Goal: Find contact information: Find contact information

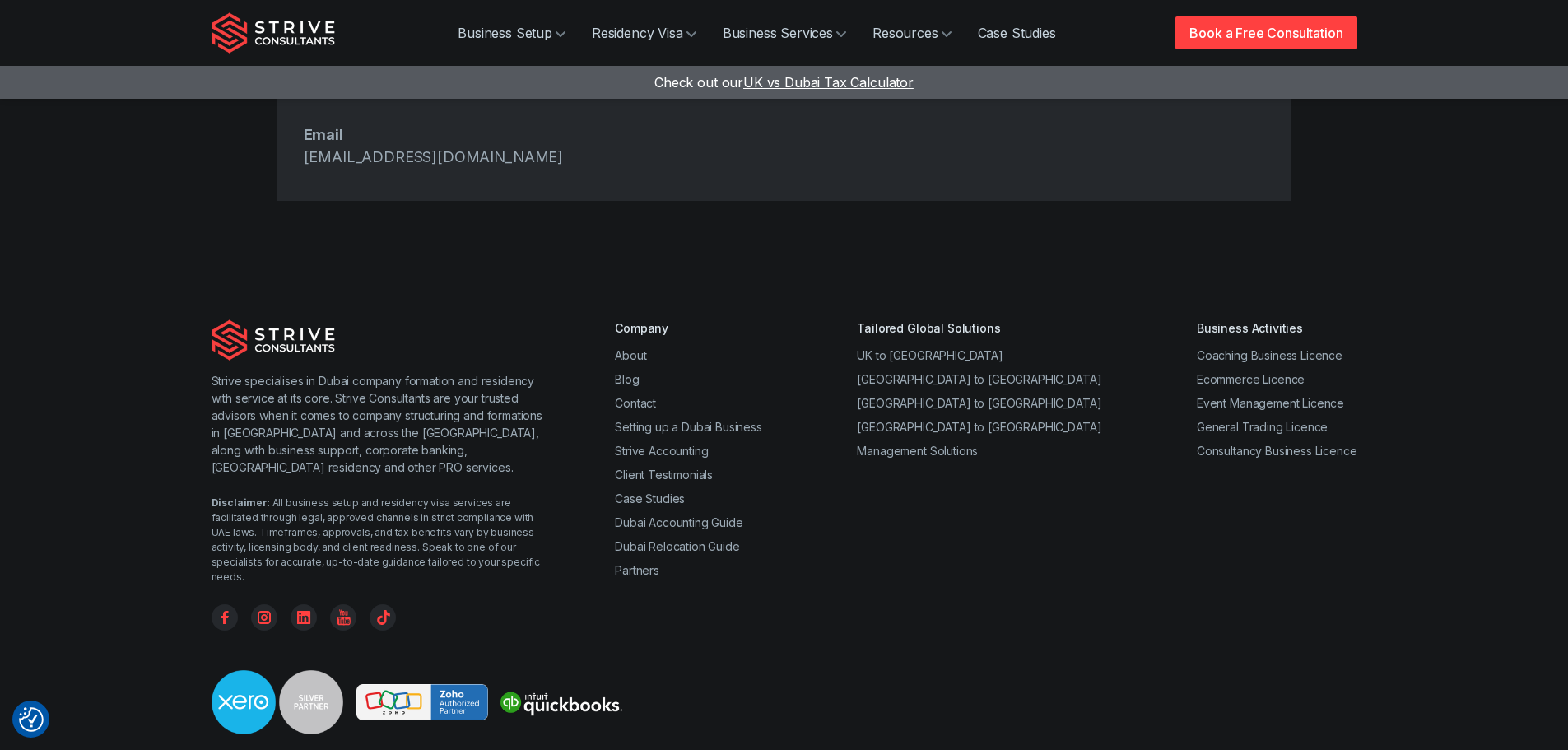
scroll to position [890, 0]
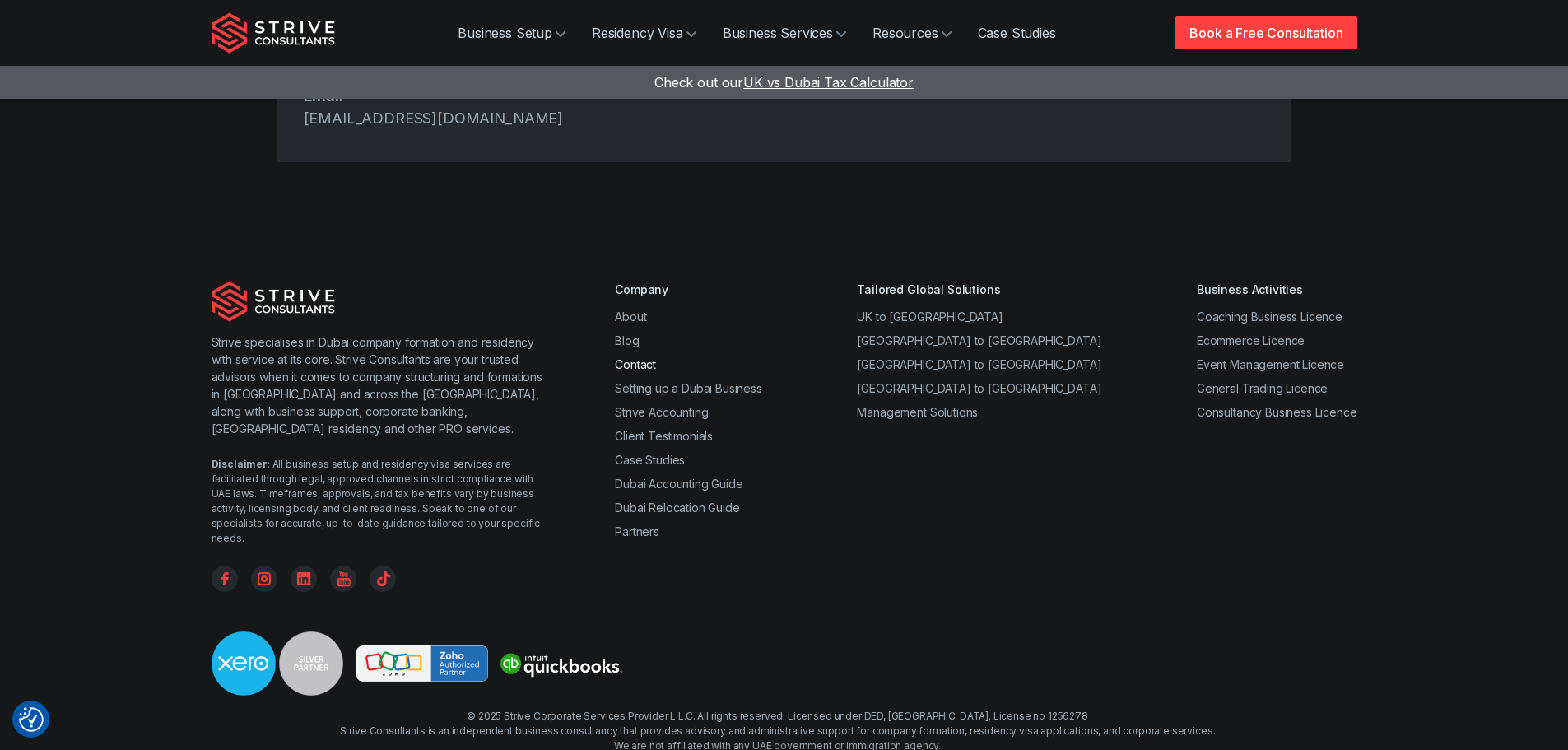
click at [628, 357] on link "Contact" at bounding box center [636, 364] width 41 height 14
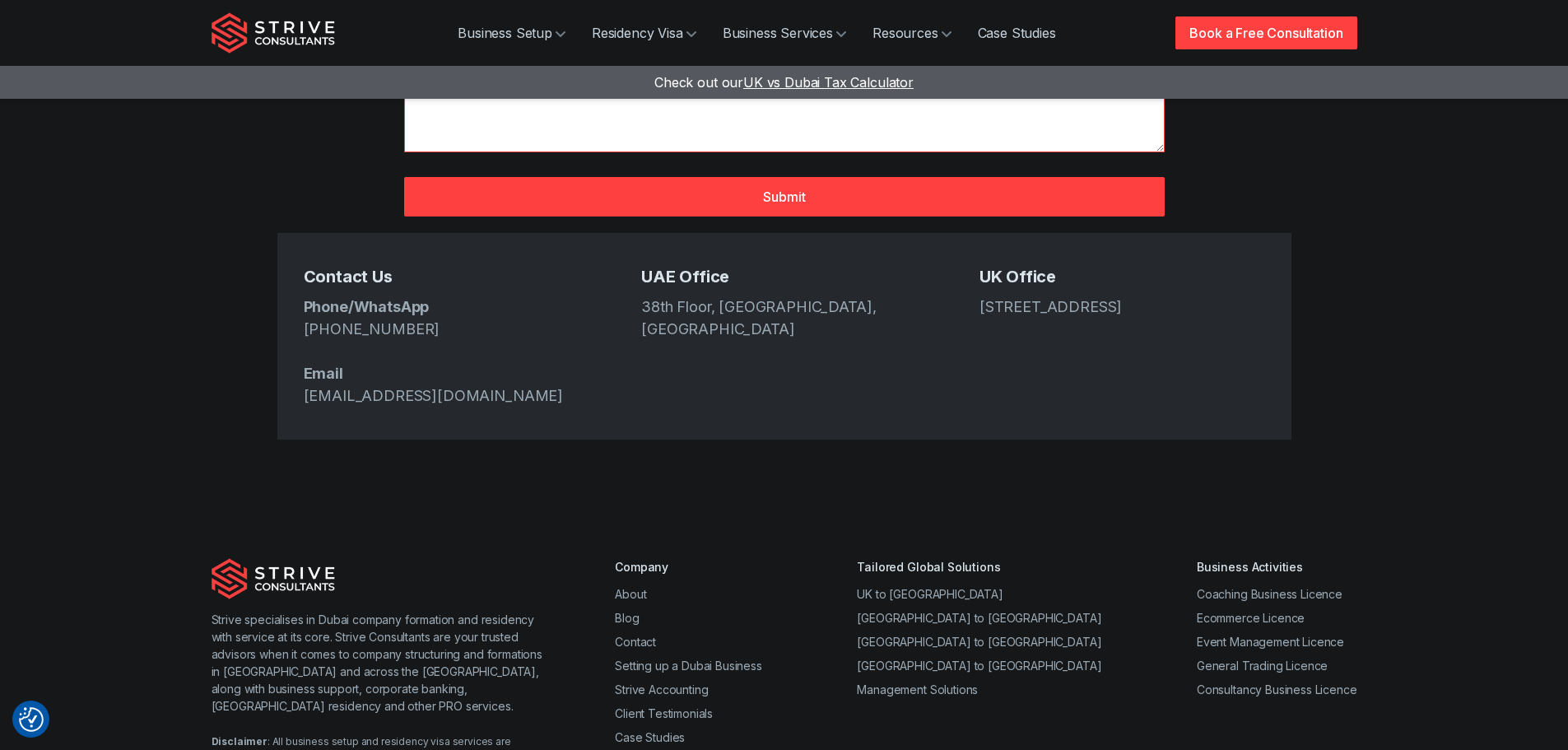
scroll to position [577, 0]
